Goal: Task Accomplishment & Management: Manage account settings

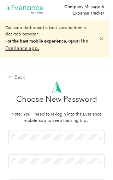
click at [83, 42] on link "open the Everlance app." at bounding box center [46, 44] width 83 height 13
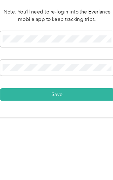
scroll to position [65, 0]
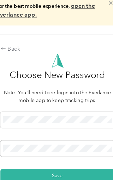
click at [58, 142] on button "Save" at bounding box center [56, 147] width 96 height 11
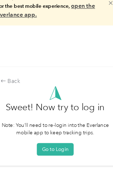
click at [60, 121] on button "Go to Login" at bounding box center [54, 126] width 31 height 11
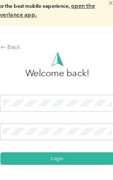
scroll to position [65, 0]
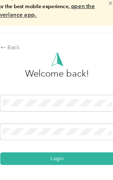
click at [48, 128] on button "Login" at bounding box center [56, 133] width 96 height 11
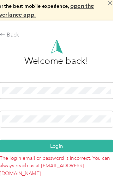
click at [68, 118] on button "Login" at bounding box center [56, 123] width 96 height 11
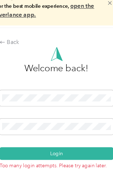
click at [54, 156] on link "Forgot Password?" at bounding box center [56, 160] width 42 height 8
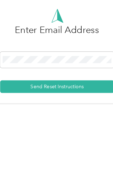
scroll to position [65, 0]
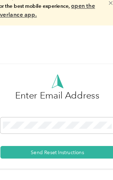
click at [71, 123] on button "Send Reset Instructions" at bounding box center [56, 128] width 96 height 11
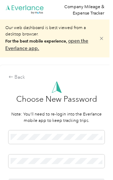
click at [104, 39] on icon at bounding box center [101, 38] width 5 height 5
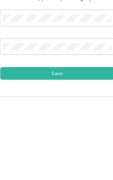
scroll to position [36, 0]
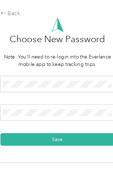
click at [69, 140] on button "Save" at bounding box center [56, 145] width 96 height 11
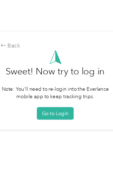
click at [56, 118] on button "Go to Login" at bounding box center [54, 123] width 31 height 11
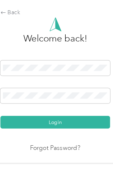
scroll to position [35, 0]
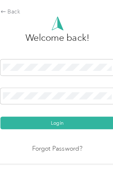
click at [67, 126] on button "Login" at bounding box center [56, 131] width 96 height 11
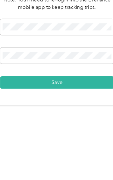
scroll to position [65, 0]
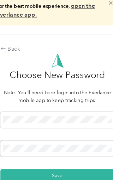
click at [68, 142] on button "Save" at bounding box center [56, 147] width 96 height 11
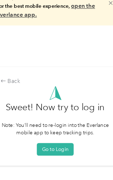
click at [62, 121] on button "Go to Login" at bounding box center [54, 126] width 31 height 11
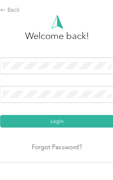
scroll to position [63, 0]
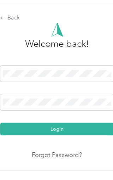
click at [48, 128] on button "Login" at bounding box center [56, 133] width 96 height 11
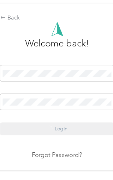
scroll to position [65, 0]
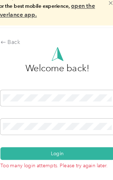
click at [69, 124] on button "Login" at bounding box center [56, 129] width 96 height 11
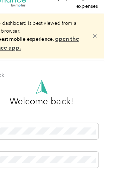
scroll to position [0, 0]
